Goal: Task Accomplishment & Management: Complete application form

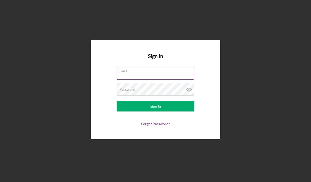
click at [145, 73] on input "Email" at bounding box center [156, 73] width 78 height 12
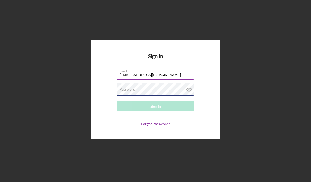
click at [165, 88] on div "Password Required" at bounding box center [156, 89] width 78 height 13
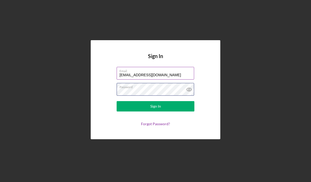
click at [117, 101] on button "Sign In" at bounding box center [156, 106] width 78 height 10
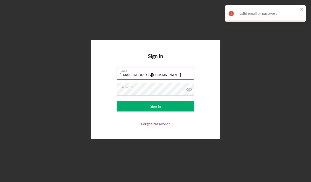
click at [173, 74] on input "[EMAIL_ADDRESS][DOMAIN_NAME]" at bounding box center [156, 73] width 78 height 12
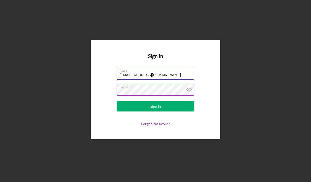
type input "[EMAIL_ADDRESS][DOMAIN_NAME]"
click at [187, 89] on icon at bounding box center [189, 89] width 13 height 13
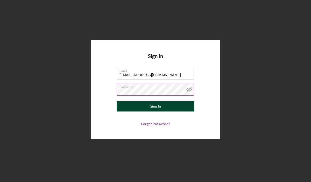
click at [178, 103] on button "Sign In" at bounding box center [156, 106] width 78 height 10
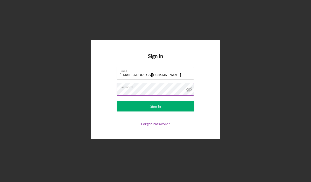
click at [117, 101] on button "Sign In" at bounding box center [156, 106] width 78 height 10
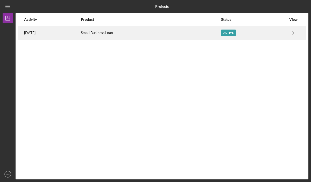
click at [126, 31] on div "Small Business Loan" at bounding box center [151, 32] width 140 height 13
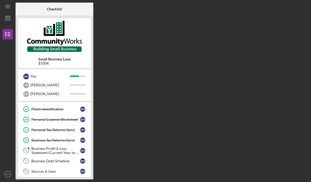
scroll to position [43, 0]
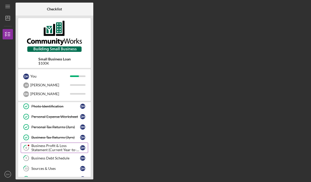
click at [64, 148] on div "Business Profit & Loss Statement (Current Year-to-Date)" at bounding box center [55, 148] width 49 height 8
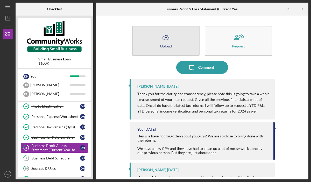
click at [175, 37] on button "Icon/Upload Upload" at bounding box center [165, 41] width 67 height 30
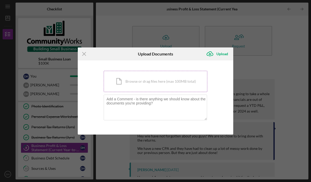
click at [150, 80] on div "Icon/Document Browse or drag files here (max 100MB total) Tap to choose files o…" at bounding box center [156, 81] width 104 height 21
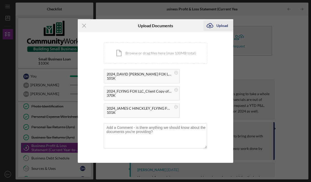
click at [225, 27] on div "Upload" at bounding box center [223, 25] width 12 height 10
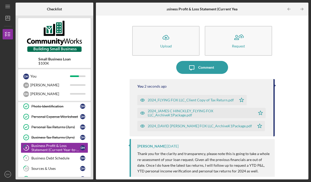
scroll to position [10, 0]
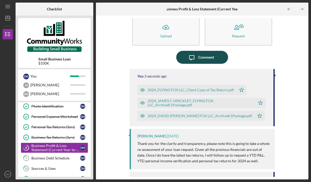
click at [215, 54] on button "Icon/Message Comment" at bounding box center [202, 57] width 52 height 13
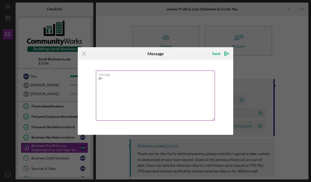
type textarea "/"
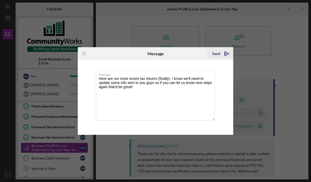
type textarea "Here are our most recent tax returns (finally). I know we'll need to update som…"
click at [221, 57] on icon "Icon/icon-invite-send" at bounding box center [226, 53] width 13 height 13
